Goal: Transaction & Acquisition: Purchase product/service

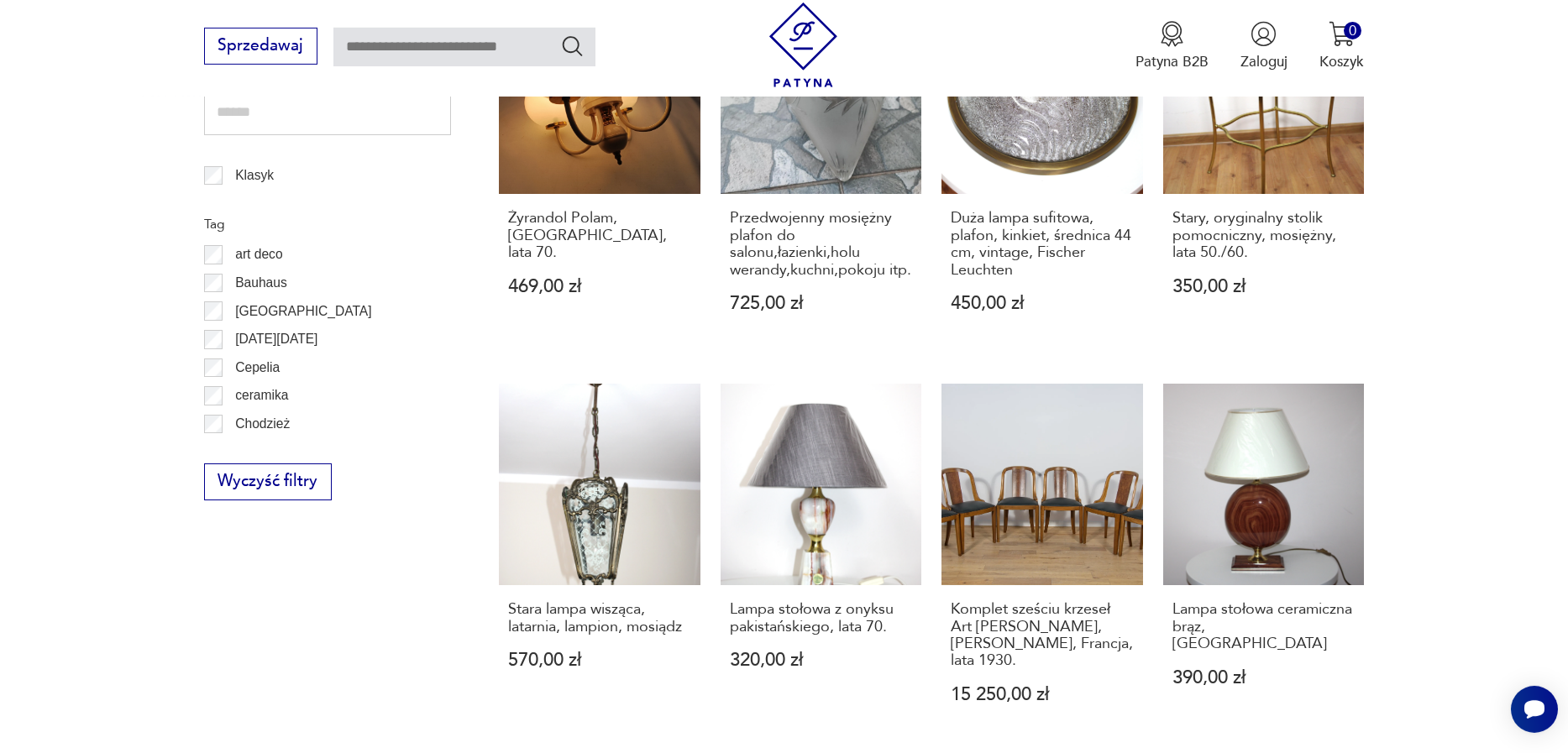
scroll to position [977, 0]
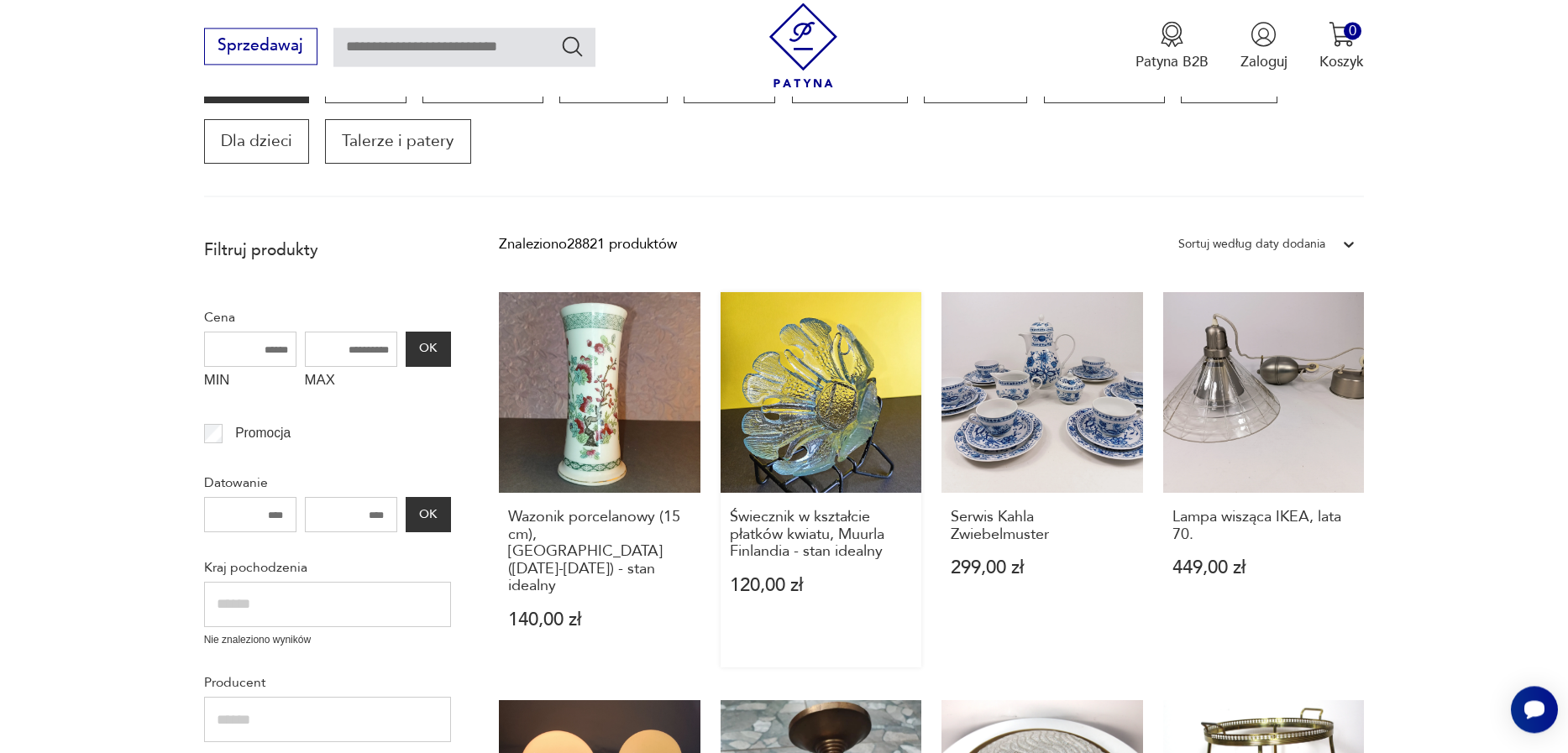
click at [810, 376] on link "Świecznik w kształcie płatków kwiatu, Muurla Finlandia - stan idealny 120,00 zł" at bounding box center [821, 480] width 202 height 376
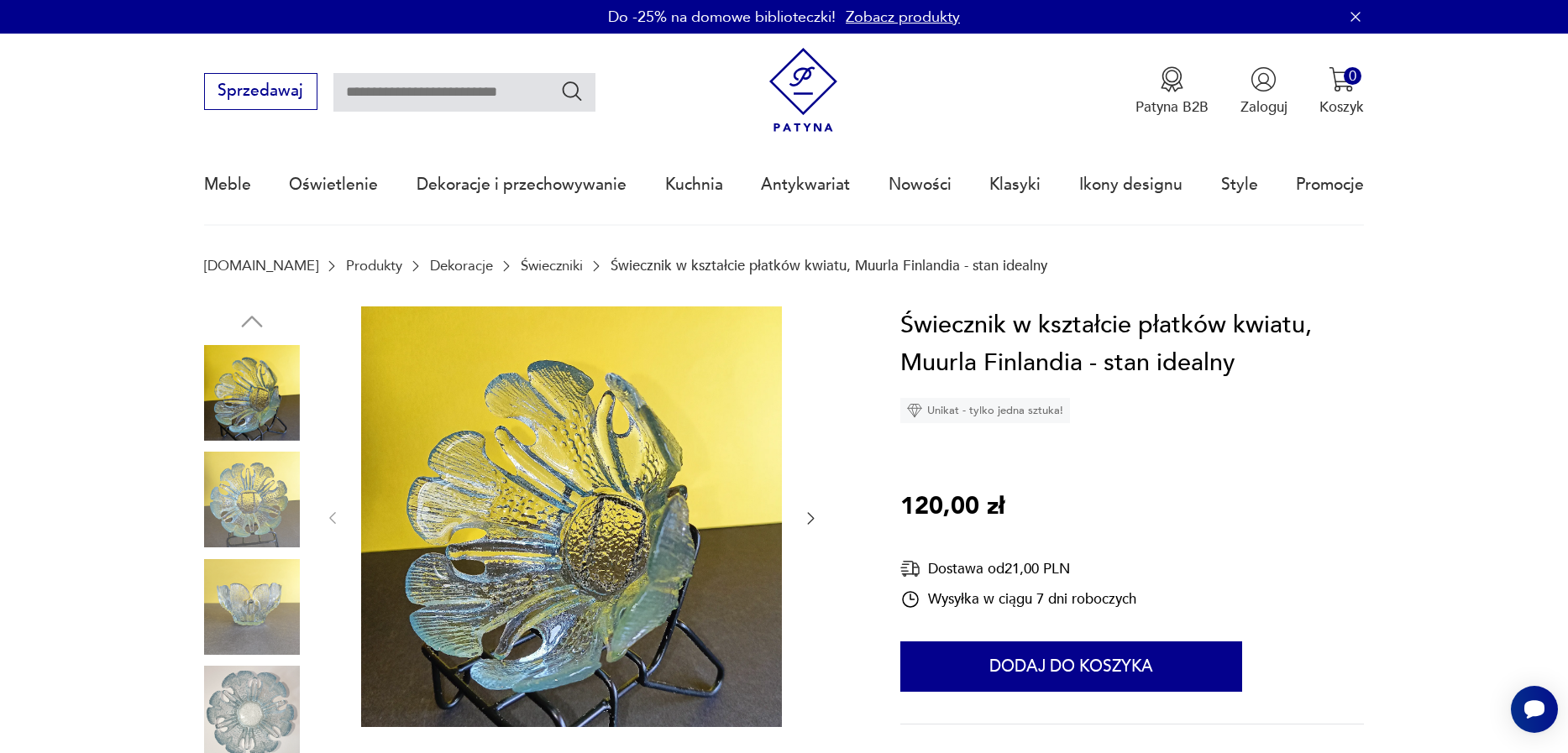
click at [240, 498] on img at bounding box center [252, 499] width 96 height 96
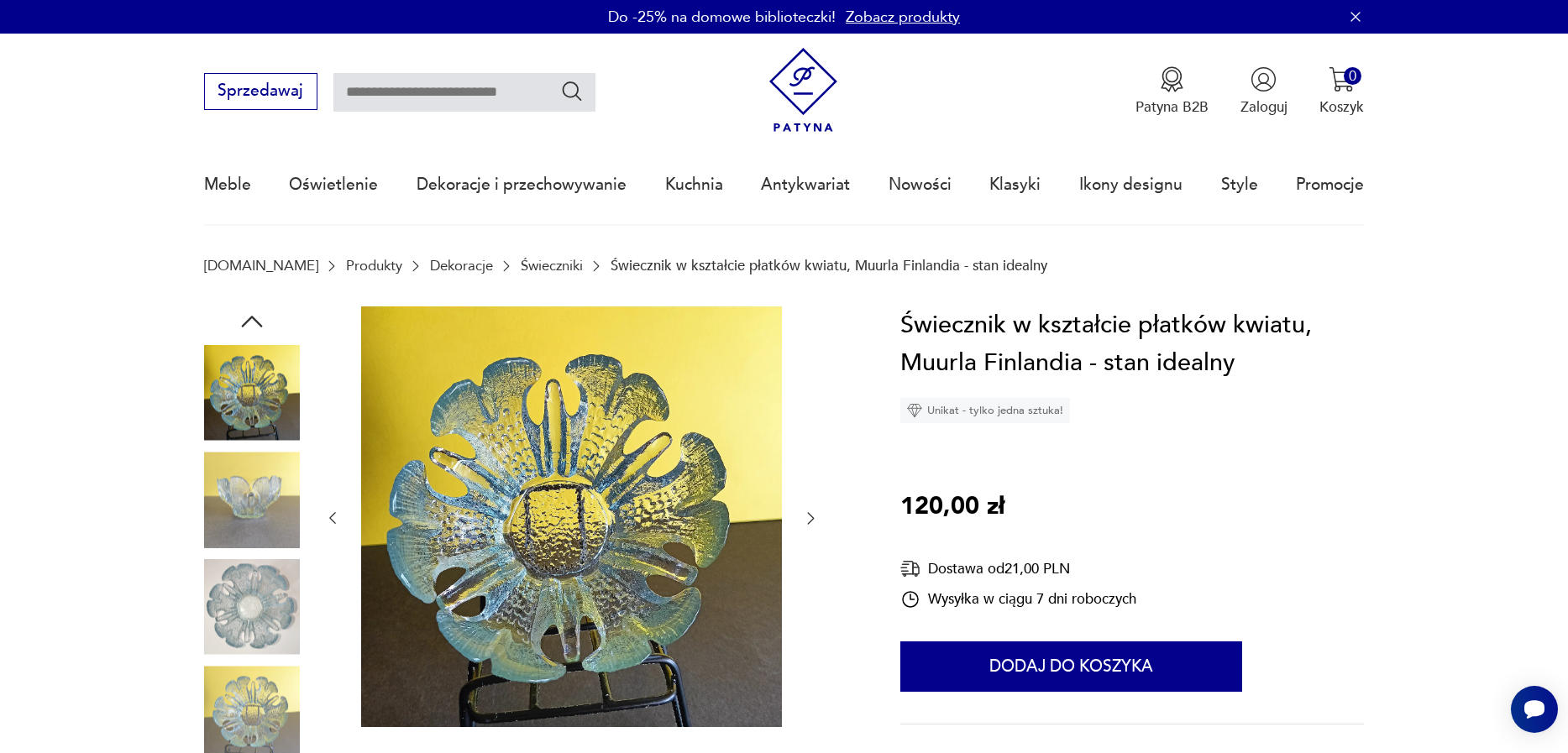
drag, startPoint x: 930, startPoint y: 190, endPoint x: 523, endPoint y: 21, distance: 440.7
click at [929, 190] on link "Nowości" at bounding box center [920, 185] width 63 height 77
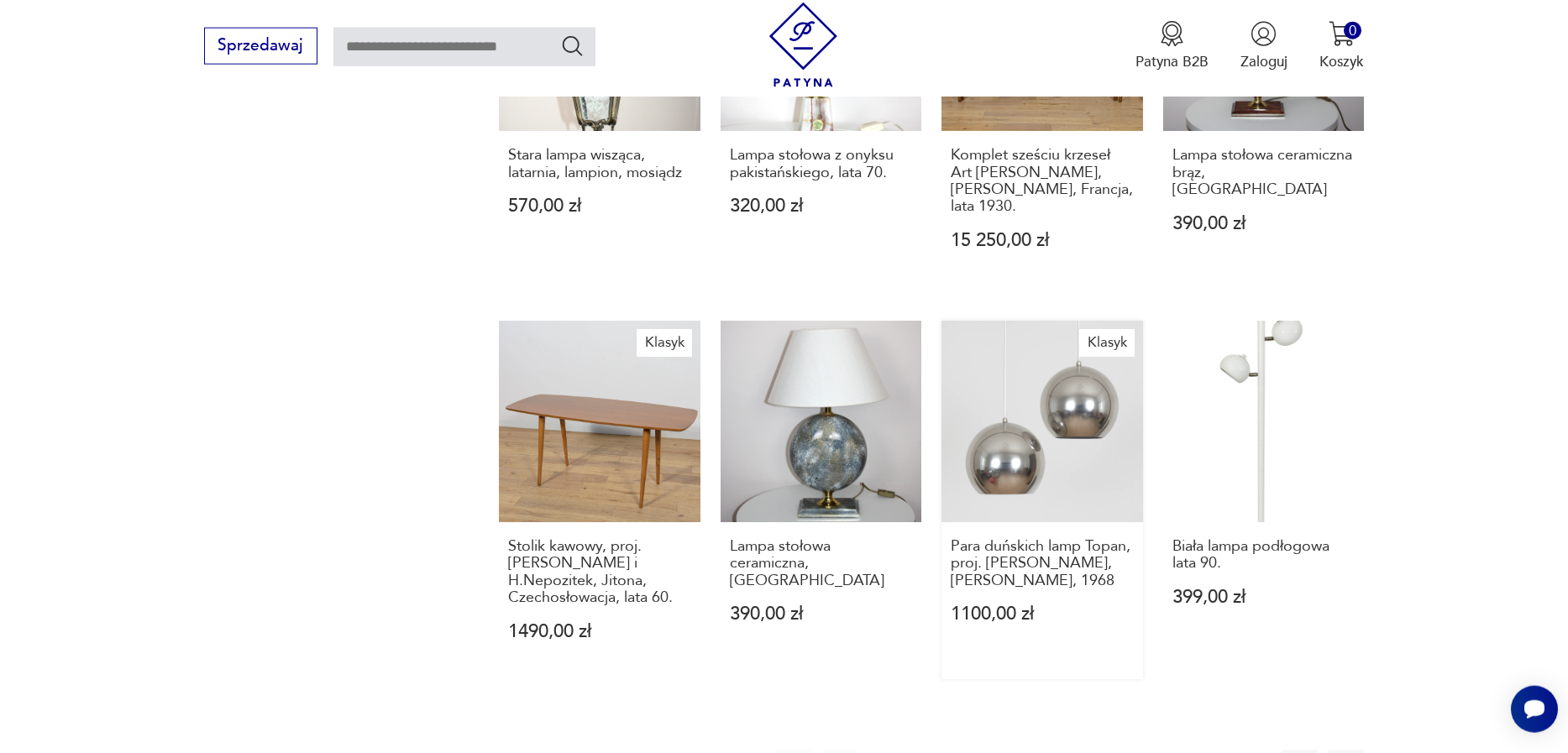
scroll to position [1435, 0]
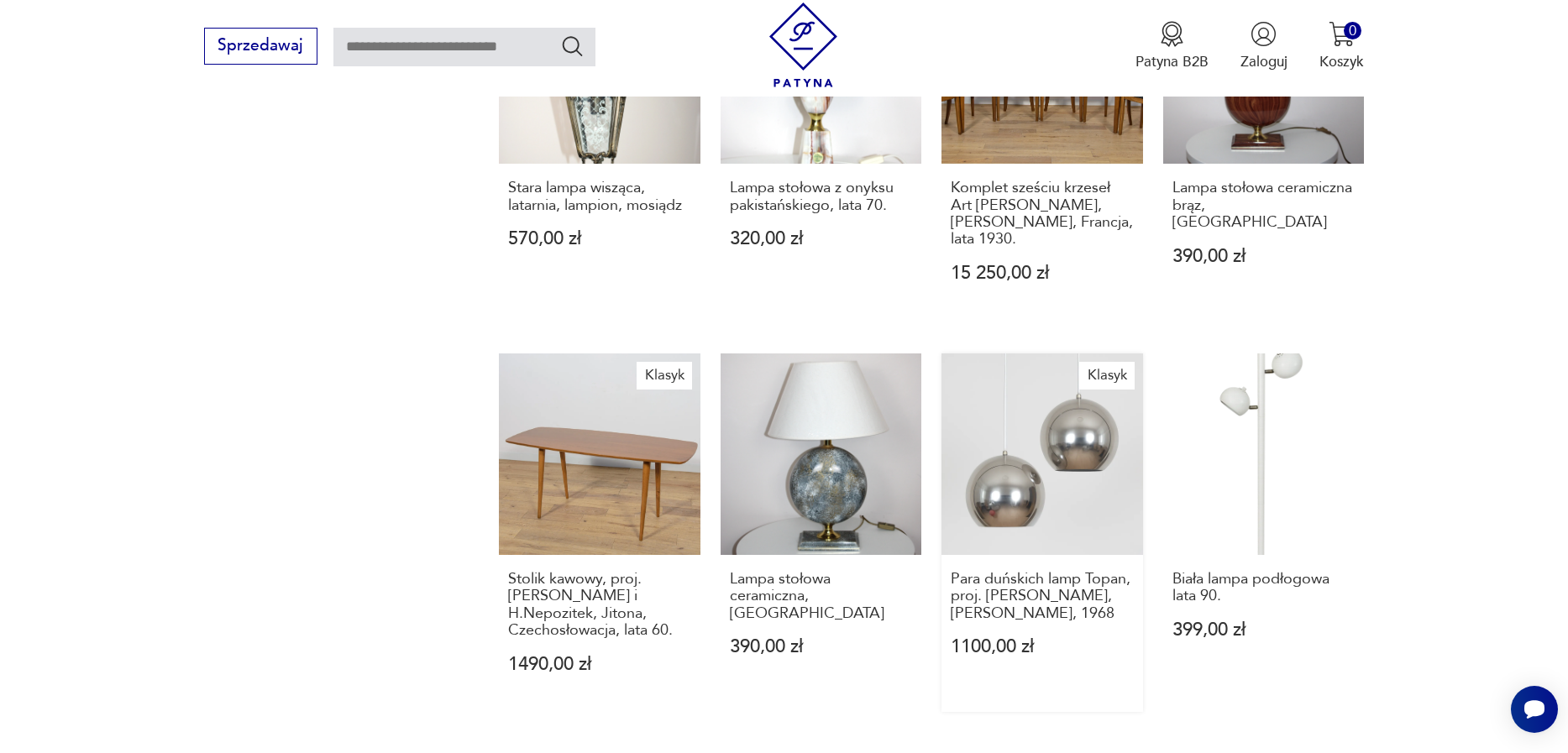
click at [1090, 413] on link "Klasyk Para duńskich lamp Topan, proj. [PERSON_NAME], [PERSON_NAME], 1968 1100,…" at bounding box center [1042, 532] width 202 height 358
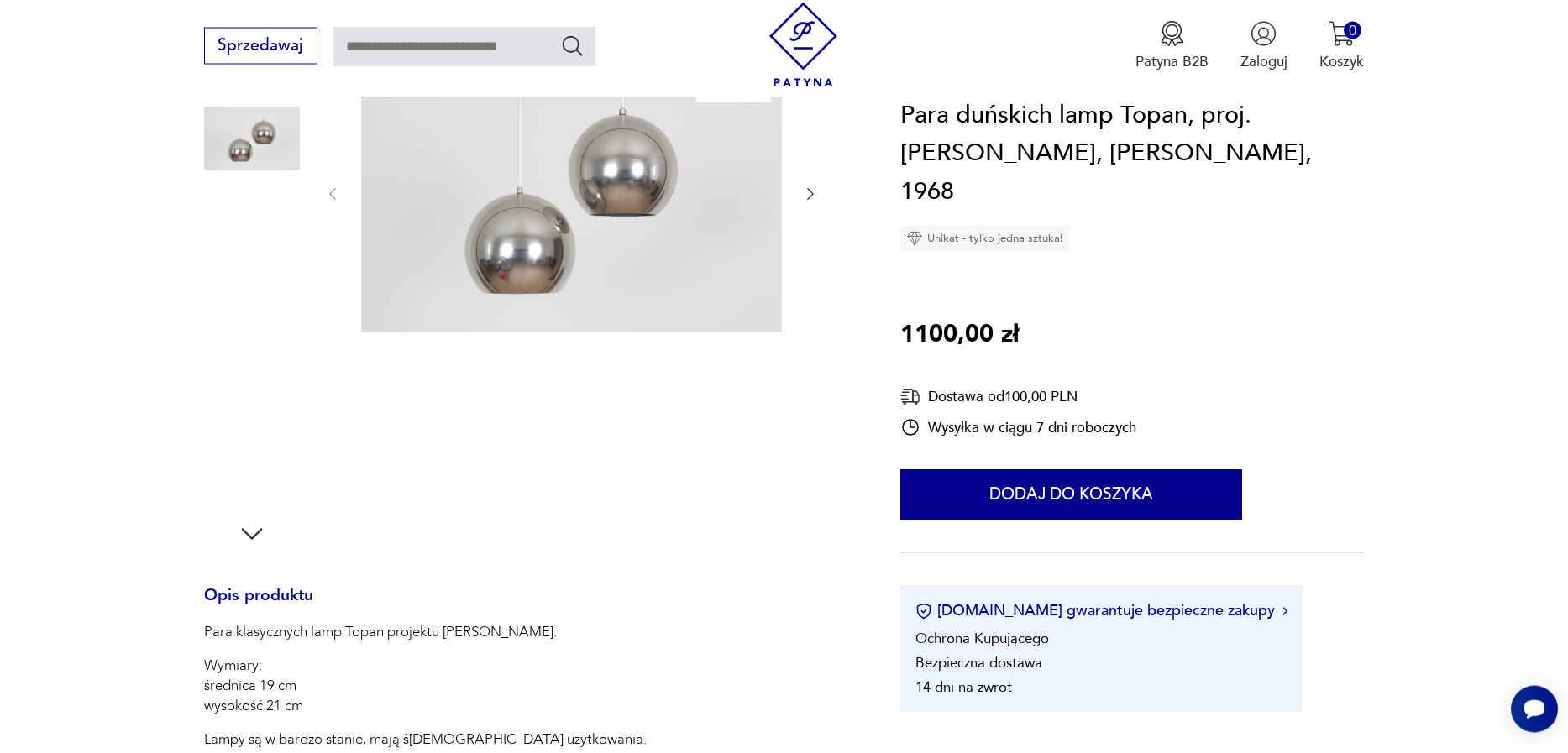
scroll to position [287, 0]
